Goal: Transaction & Acquisition: Book appointment/travel/reservation

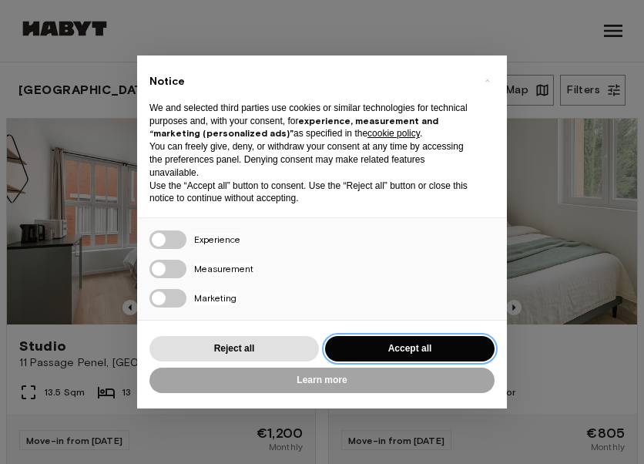
click at [435, 341] on button "Accept all" at bounding box center [410, 348] width 170 height 25
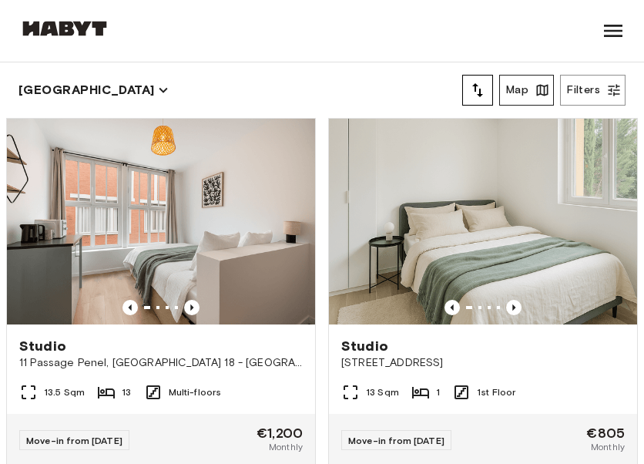
click at [538, 94] on icon "button" at bounding box center [542, 89] width 15 height 15
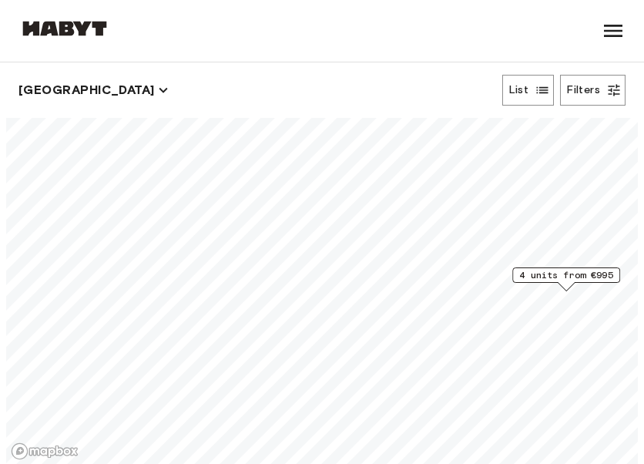
click at [559, 278] on span "4 units from €995" at bounding box center [566, 275] width 94 height 14
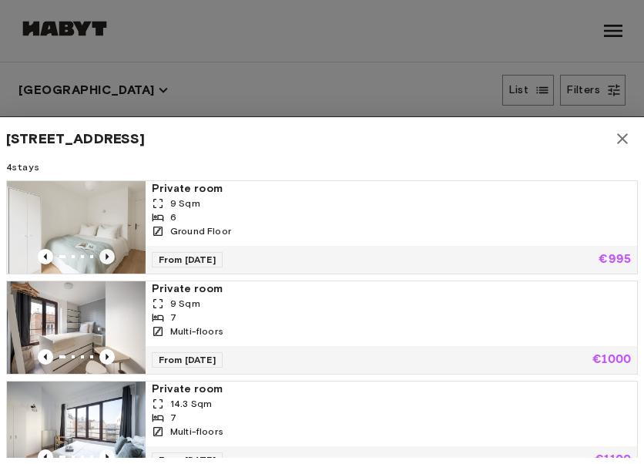
click at [103, 255] on icon "Previous image" at bounding box center [106, 256] width 15 height 15
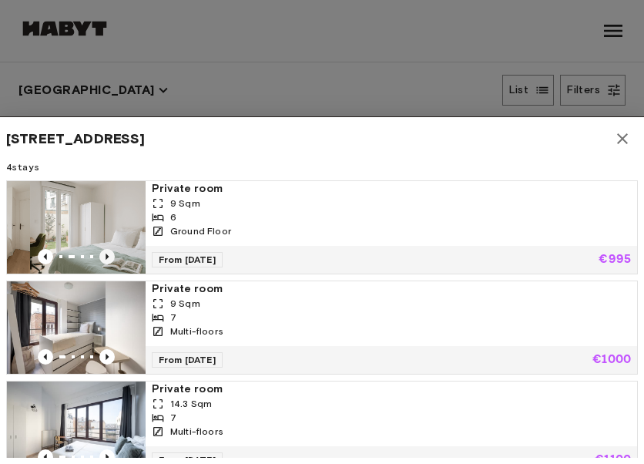
click at [103, 255] on icon "Previous image" at bounding box center [106, 256] width 15 height 15
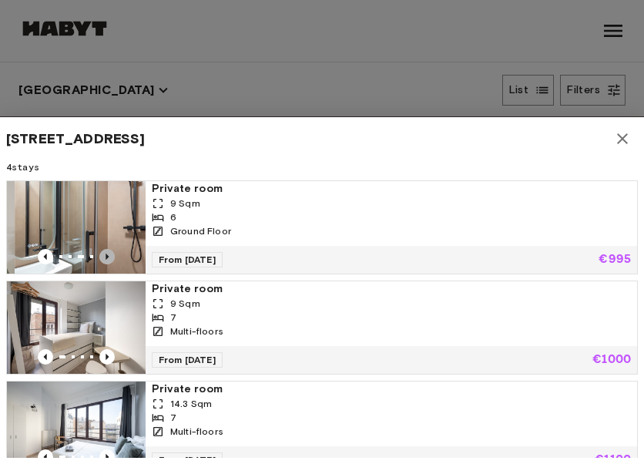
click at [103, 255] on icon "Previous image" at bounding box center [106, 256] width 15 height 15
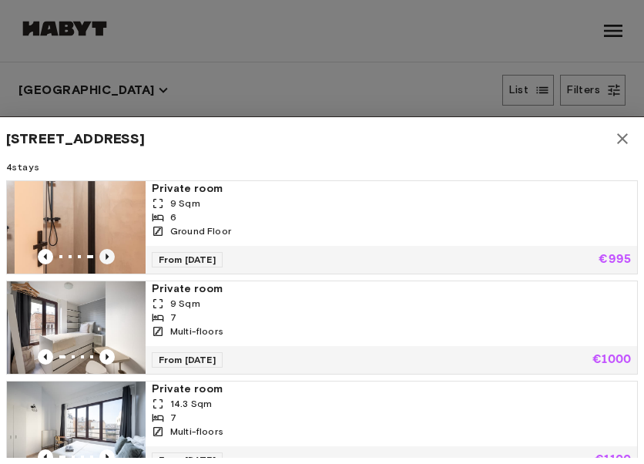
click at [103, 255] on icon "Previous image" at bounding box center [106, 256] width 15 height 15
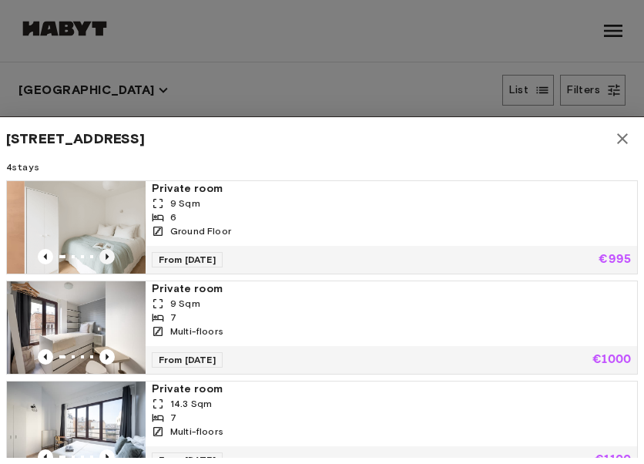
click at [103, 255] on icon "Previous image" at bounding box center [106, 256] width 15 height 15
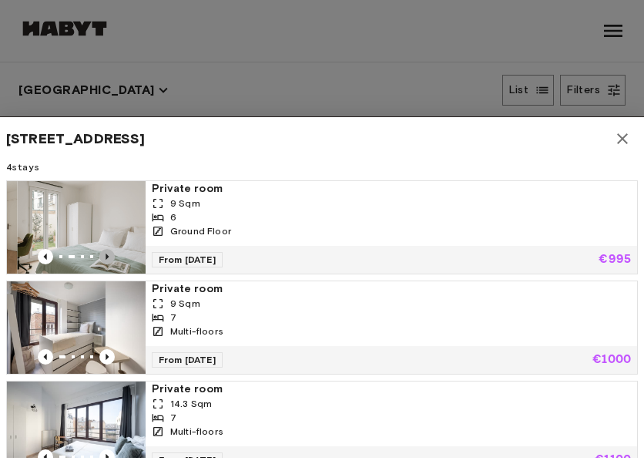
click at [103, 255] on icon "Previous image" at bounding box center [106, 256] width 15 height 15
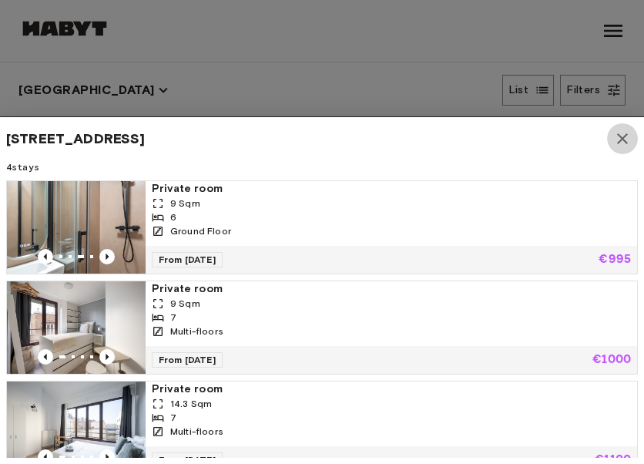
click at [621, 138] on icon "button" at bounding box center [622, 138] width 11 height 11
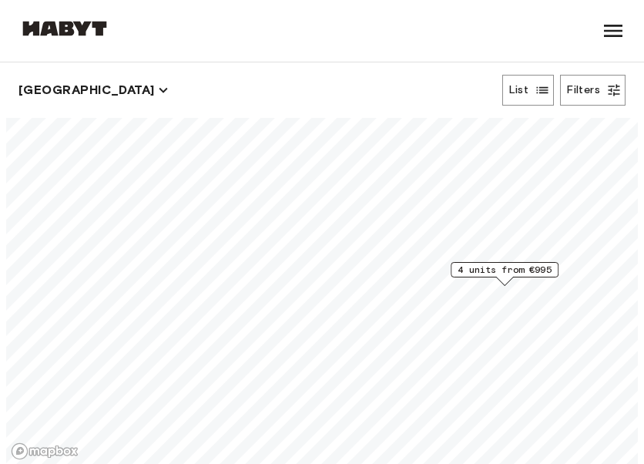
click at [489, 270] on span "4 units from €995" at bounding box center [505, 270] width 94 height 14
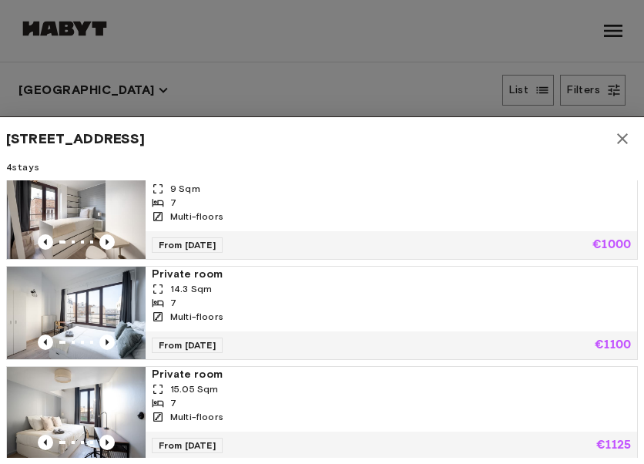
scroll to position [116, 0]
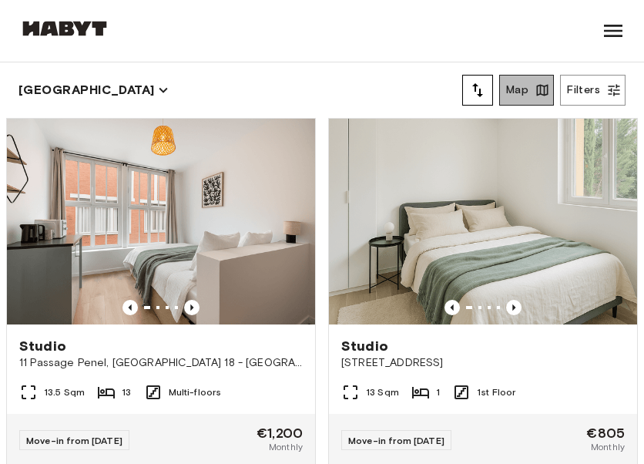
click at [508, 84] on button "Map" at bounding box center [526, 90] width 55 height 31
